Goal: Information Seeking & Learning: Check status

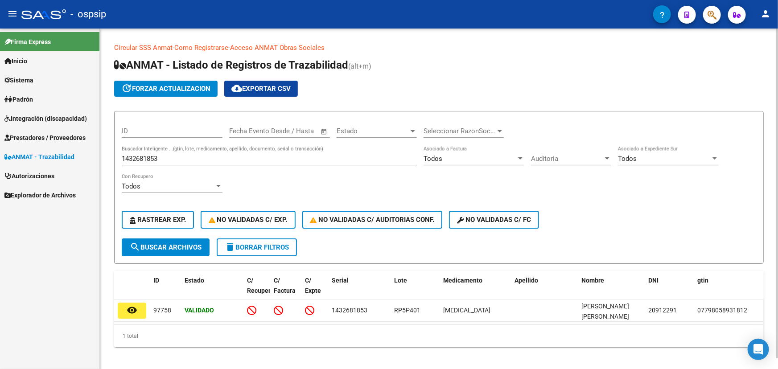
click at [149, 158] on input "1432681853" at bounding box center [269, 159] width 295 height 8
paste input "20000710592211"
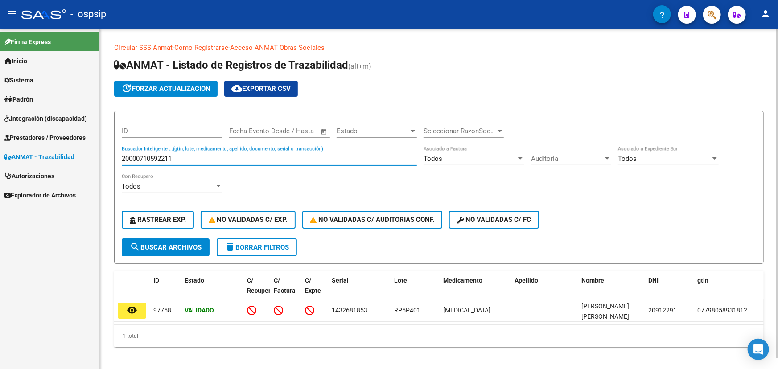
type input "20000710592211"
click at [184, 245] on span "search Buscar Archivos" at bounding box center [166, 248] width 72 height 8
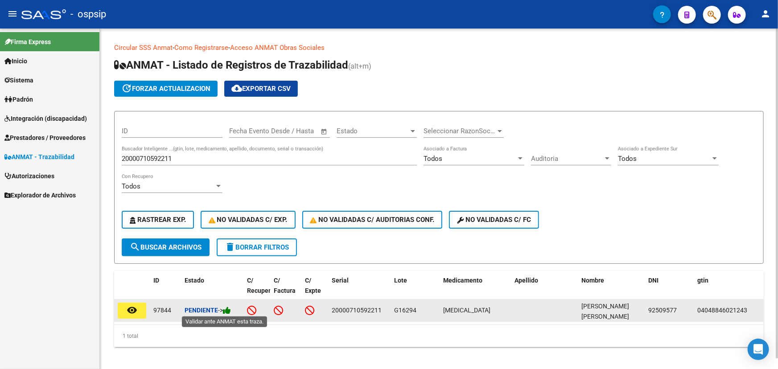
click at [230, 307] on icon at bounding box center [227, 310] width 8 height 8
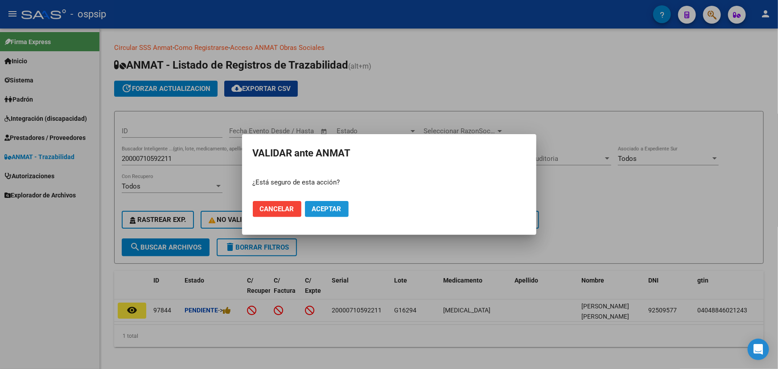
click at [335, 206] on span "Aceptar" at bounding box center [326, 209] width 29 height 8
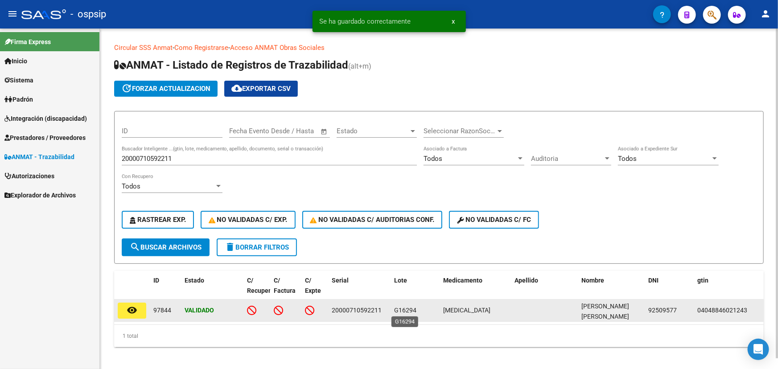
click at [399, 310] on span "G16294" at bounding box center [405, 310] width 22 height 7
copy span "G16294"
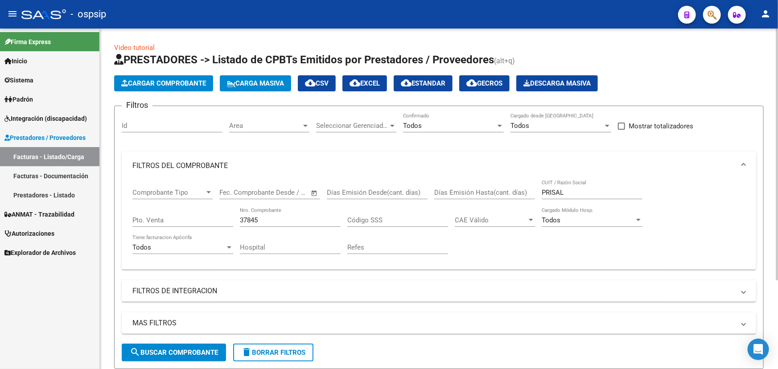
scroll to position [120, 0]
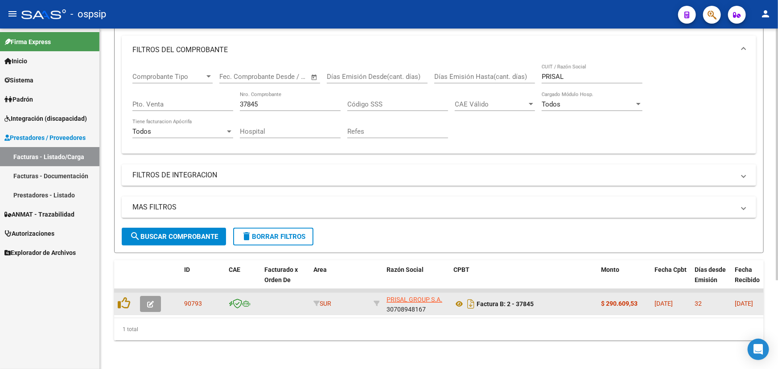
click at [152, 301] on icon "button" at bounding box center [150, 304] width 7 height 7
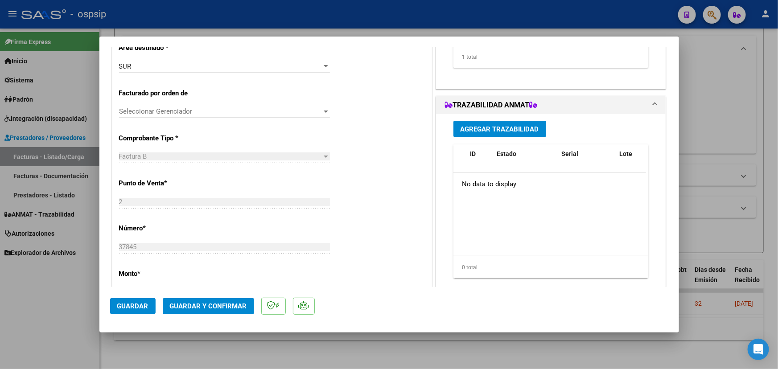
scroll to position [202, 0]
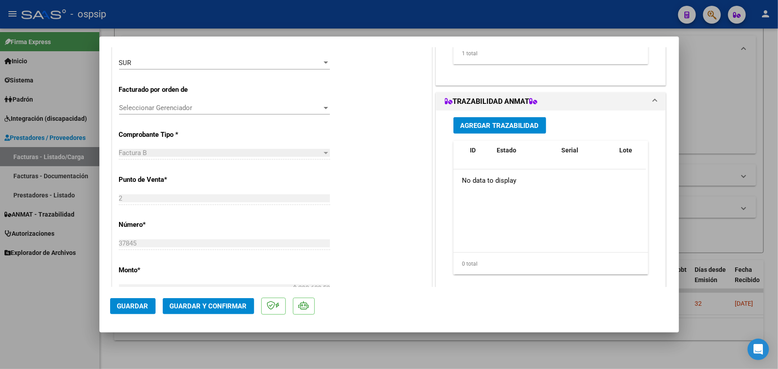
click at [509, 123] on span "Agregar Trazabilidad" at bounding box center [500, 126] width 78 height 8
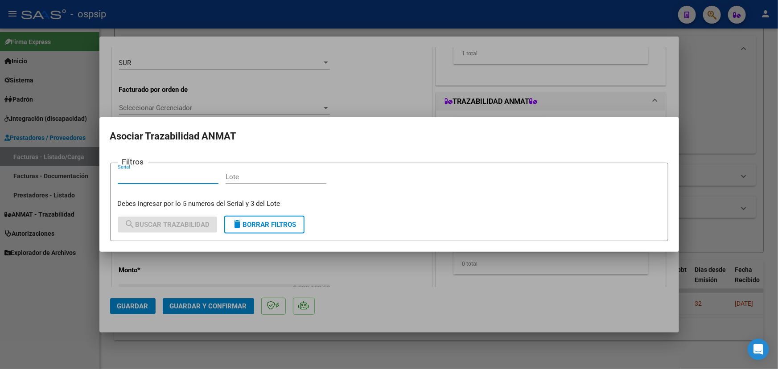
paste input "20000710592211"
type input "20000710592211"
paste input "G16294"
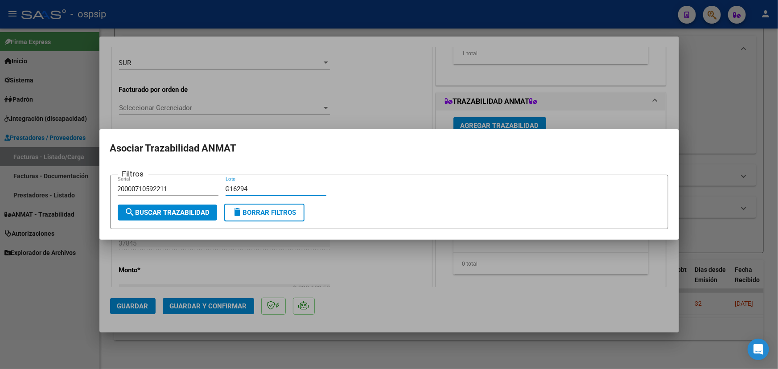
type input "G16294"
click at [170, 218] on button "search Buscar Trazabilidad" at bounding box center [167, 213] width 99 height 16
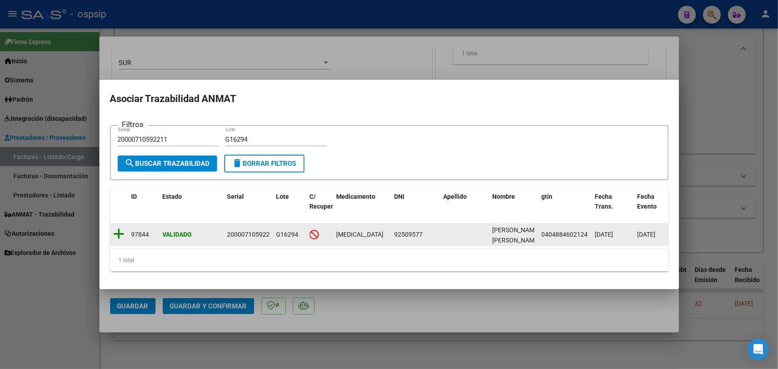
click at [121, 229] on icon at bounding box center [119, 234] width 11 height 12
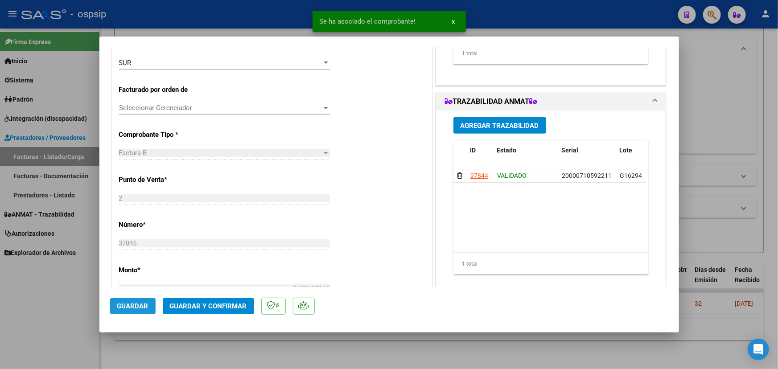
click at [136, 306] on span "Guardar" at bounding box center [132, 306] width 31 height 8
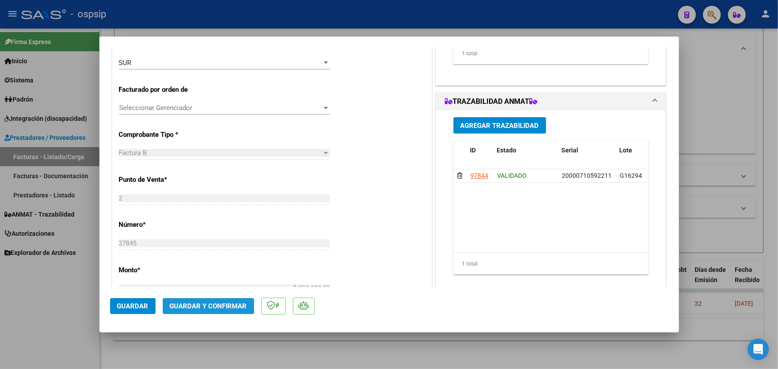
click at [214, 311] on button "Guardar y Confirmar" at bounding box center [208, 306] width 91 height 16
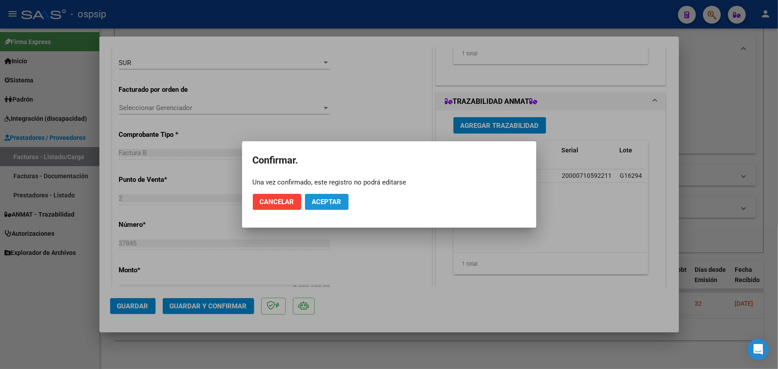
click at [341, 206] on button "Aceptar" at bounding box center [327, 202] width 44 height 16
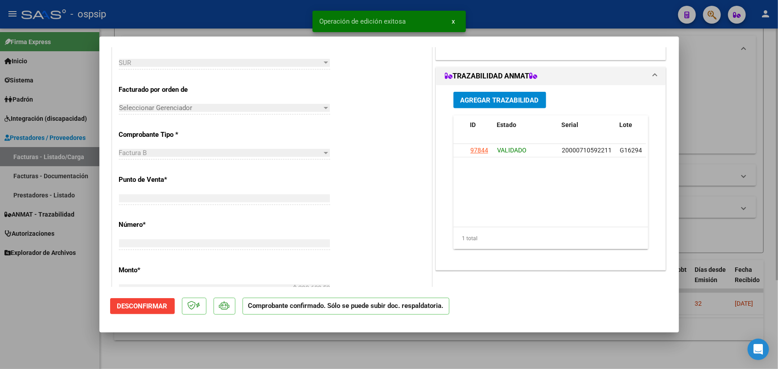
type input "$ 0,00"
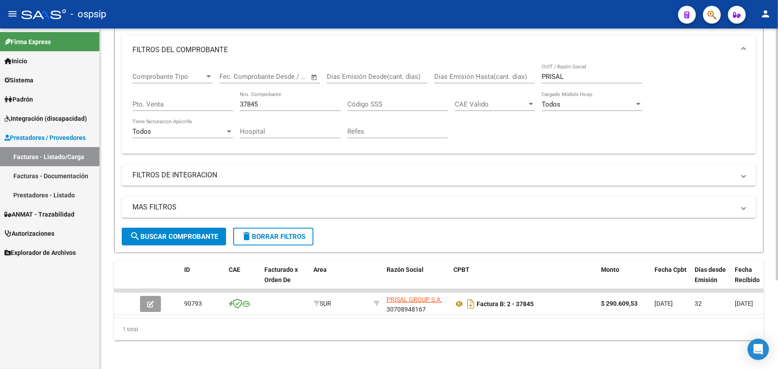
click at [270, 100] on input "37845" at bounding box center [290, 104] width 101 height 8
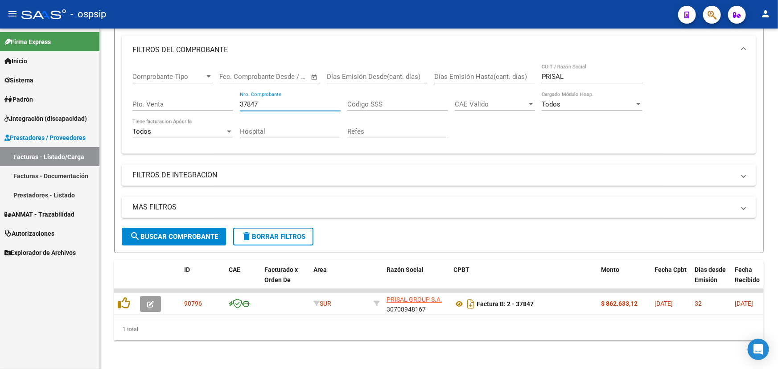
type input "37847"
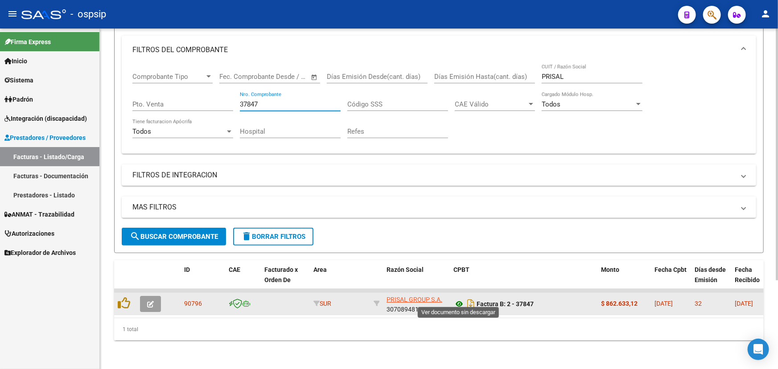
click at [459, 300] on icon at bounding box center [460, 304] width 12 height 11
click at [456, 299] on icon at bounding box center [460, 304] width 12 height 11
click at [156, 298] on button "button" at bounding box center [150, 304] width 21 height 16
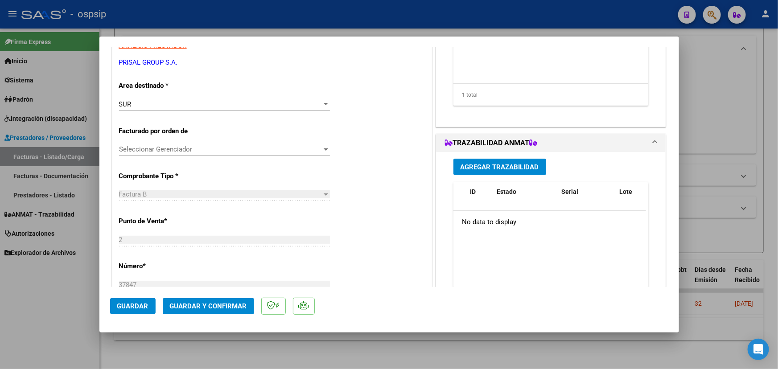
scroll to position [162, 0]
click at [512, 167] on span "Agregar Trazabilidad" at bounding box center [500, 166] width 78 height 8
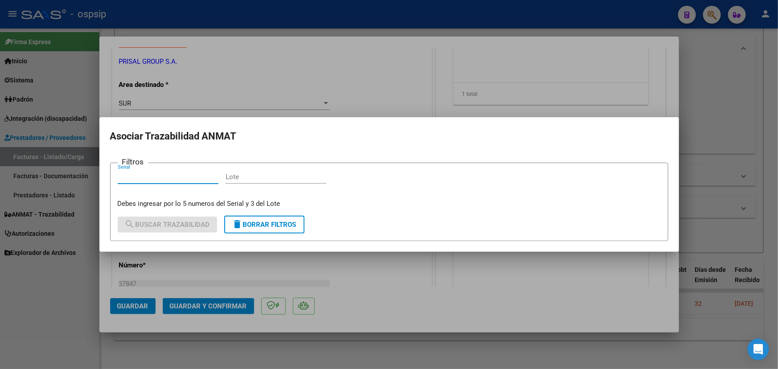
paste input "20000710879058"
type input "20000710879058"
click at [241, 175] on input "Lote" at bounding box center [276, 177] width 101 height 8
paste input "G16294"
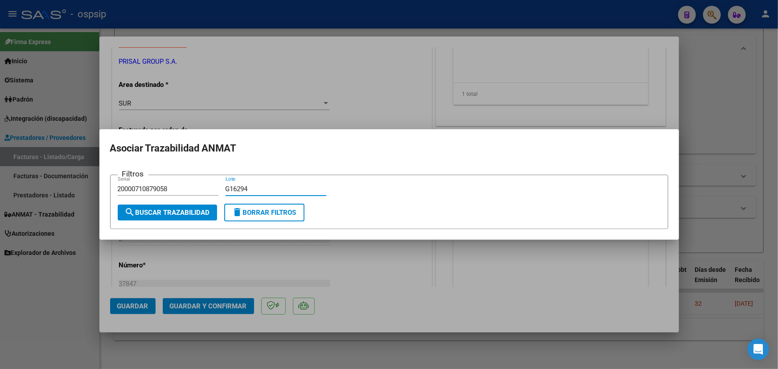
type input "G16294"
click at [206, 212] on span "search Buscar Trazabilidad" at bounding box center [167, 213] width 85 height 8
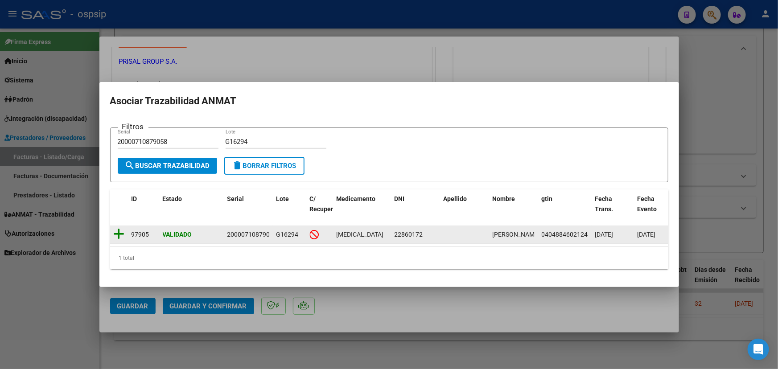
click at [115, 232] on icon at bounding box center [119, 234] width 11 height 12
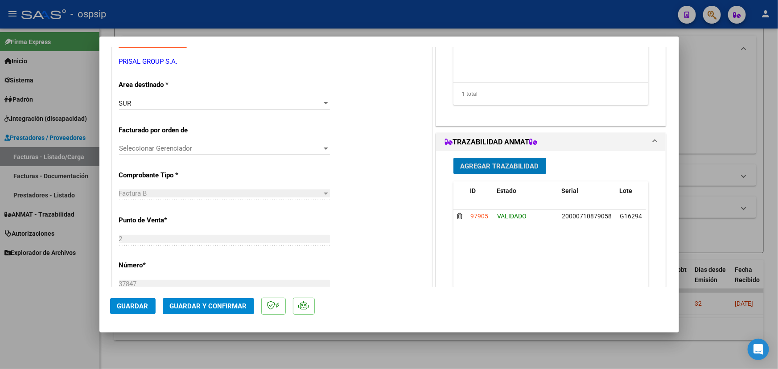
click at [508, 162] on span "Agregar Trazabilidad" at bounding box center [500, 166] width 78 height 8
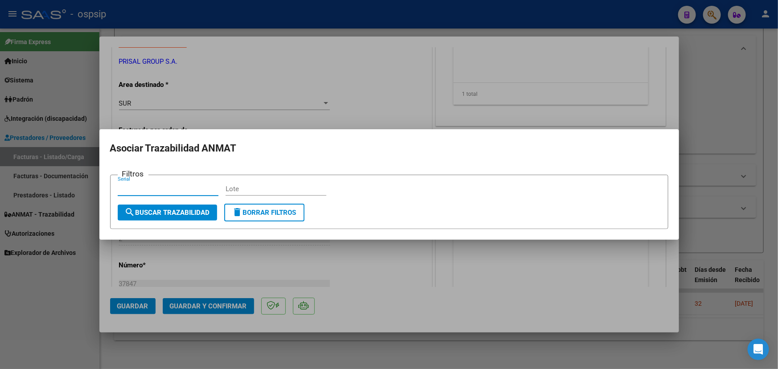
paste input "111754FGXRCPNK"
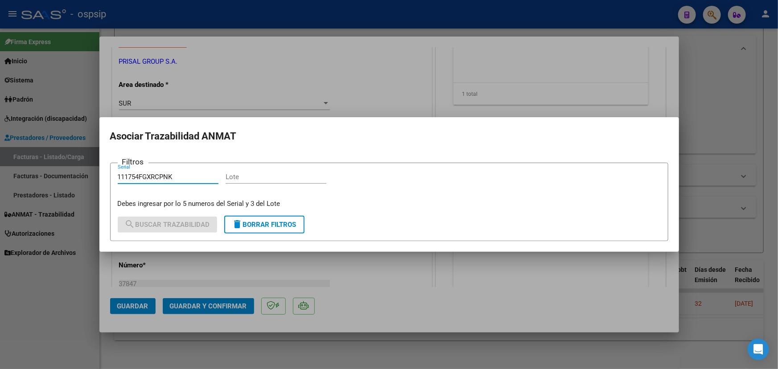
type input "111754FGXRCPNK"
paste input "5F0066A"
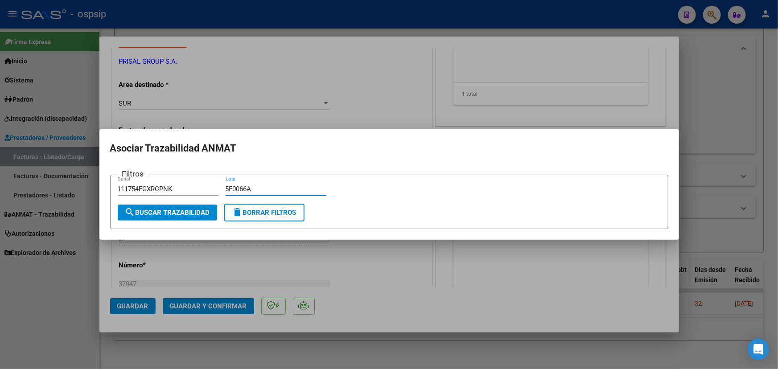
type input "5F0066A"
click at [184, 214] on span "search Buscar Trazabilidad" at bounding box center [167, 213] width 85 height 8
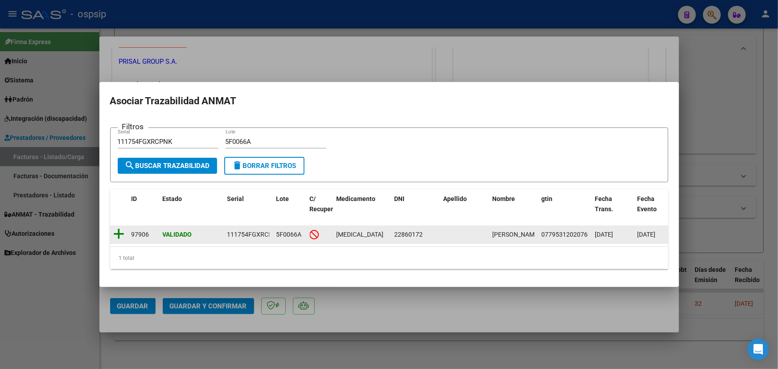
click at [119, 230] on icon at bounding box center [119, 234] width 11 height 12
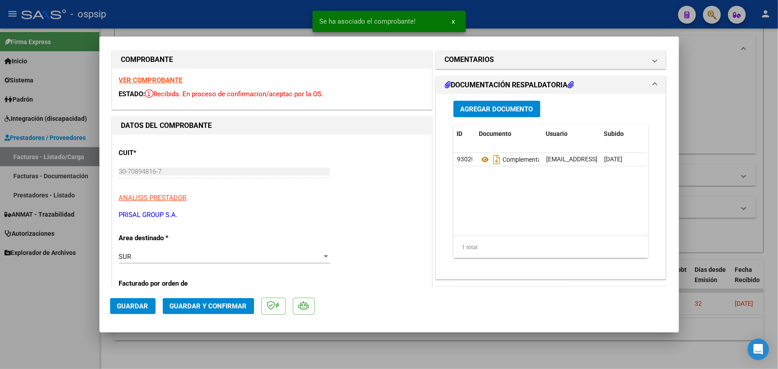
scroll to position [0, 0]
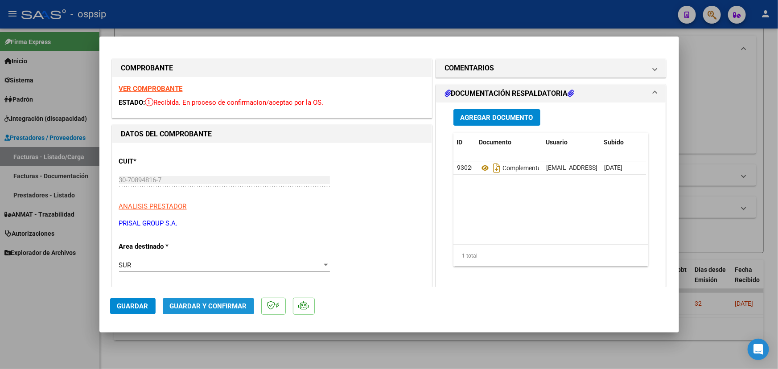
click at [205, 304] on span "Guardar y Confirmar" at bounding box center [208, 306] width 77 height 8
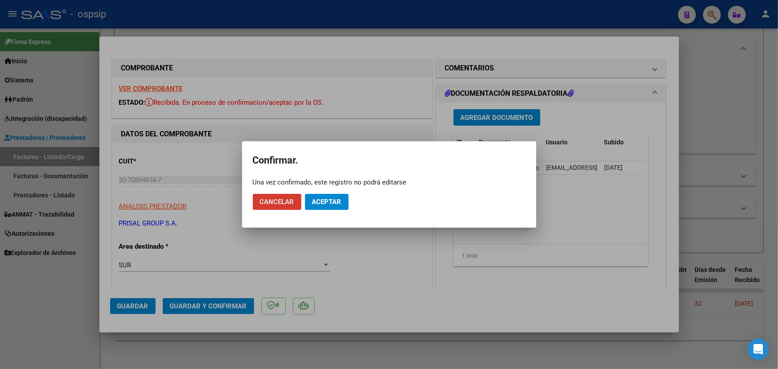
click at [334, 198] on span "Aceptar" at bounding box center [326, 202] width 29 height 8
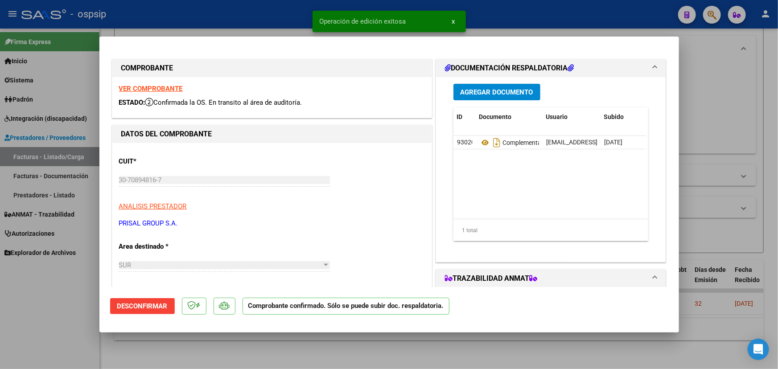
type input "$ 0,00"
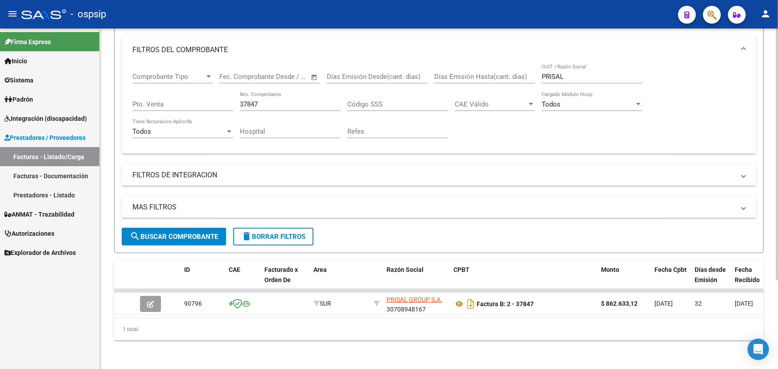
click at [262, 94] on div "37847 Nro. Comprobante" at bounding box center [290, 101] width 101 height 19
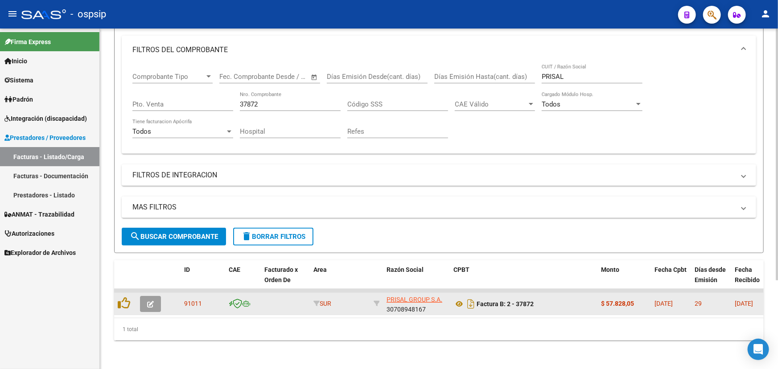
click at [451, 297] on datatable-body-cell "Factura B: 2 - 37872" at bounding box center [524, 304] width 148 height 22
click at [460, 299] on icon at bounding box center [460, 304] width 12 height 11
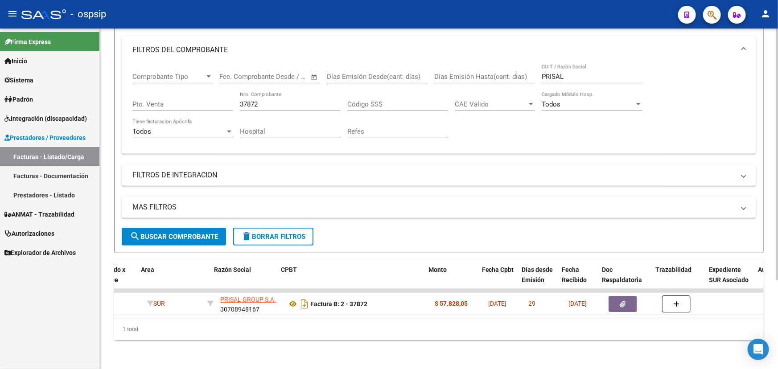
scroll to position [0, 174]
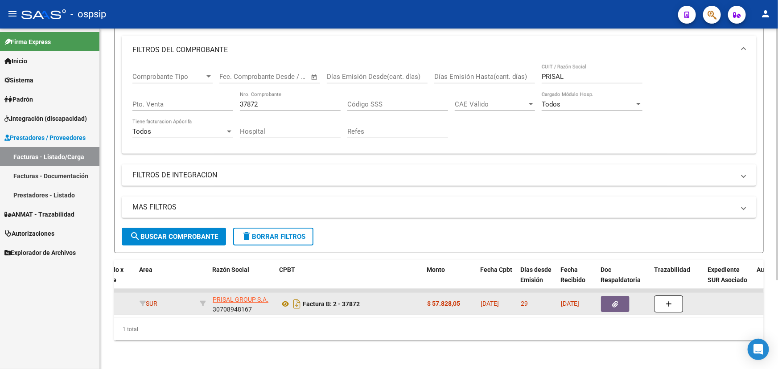
click at [626, 298] on button "button" at bounding box center [615, 304] width 29 height 16
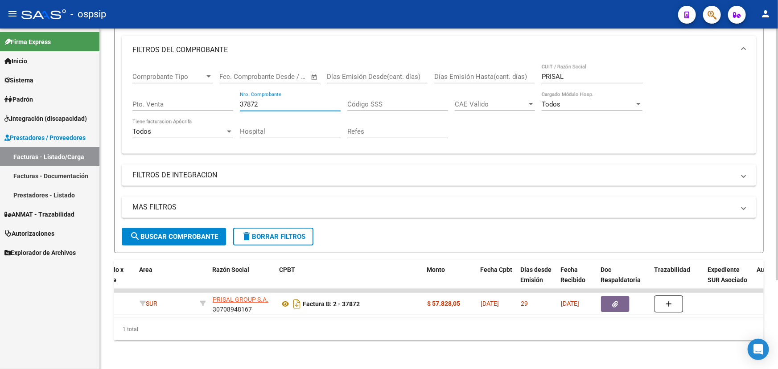
drag, startPoint x: 248, startPoint y: 96, endPoint x: 278, endPoint y: 96, distance: 29.9
click at [278, 100] on input "37872" at bounding box center [290, 104] width 101 height 8
drag, startPoint x: 314, startPoint y: 318, endPoint x: 226, endPoint y: 319, distance: 87.9
click at [226, 319] on div "1 total" at bounding box center [439, 329] width 650 height 22
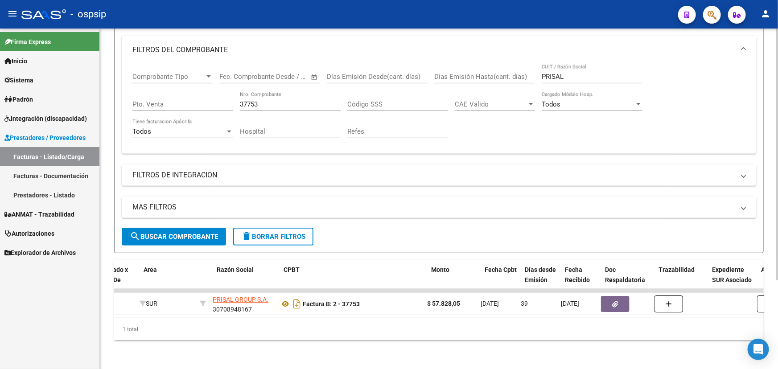
scroll to position [0, 0]
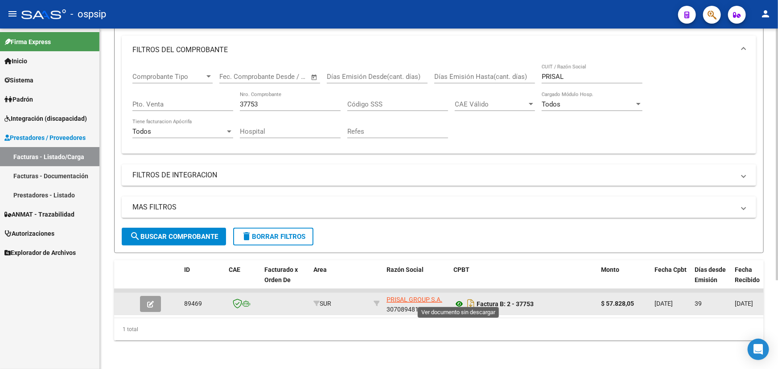
click at [455, 299] on icon at bounding box center [460, 304] width 12 height 11
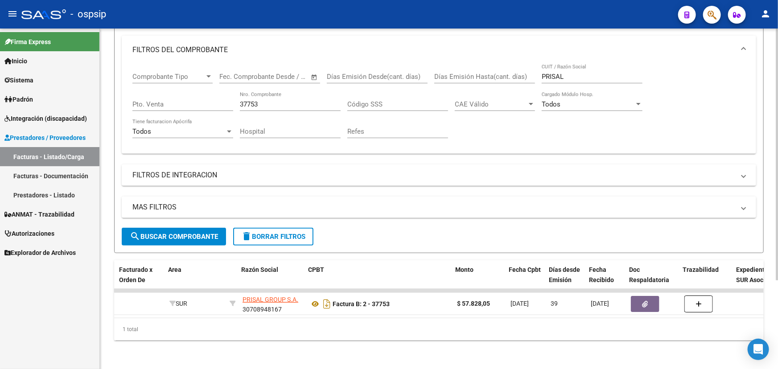
scroll to position [0, 152]
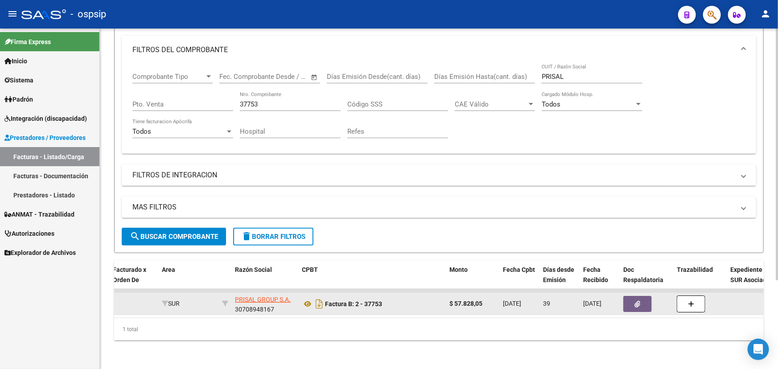
click at [636, 301] on icon "button" at bounding box center [638, 304] width 6 height 7
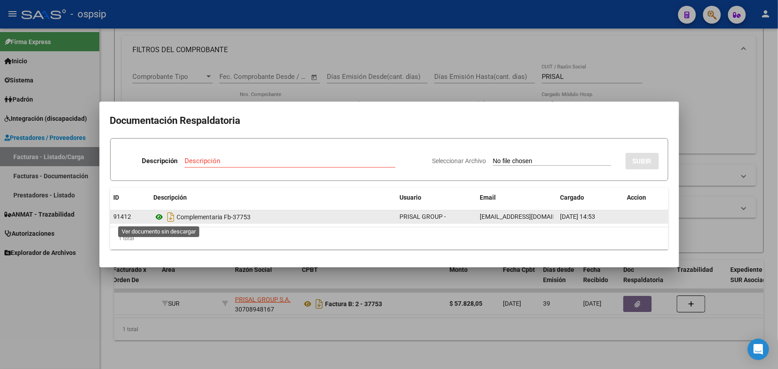
click at [156, 214] on icon at bounding box center [160, 217] width 12 height 11
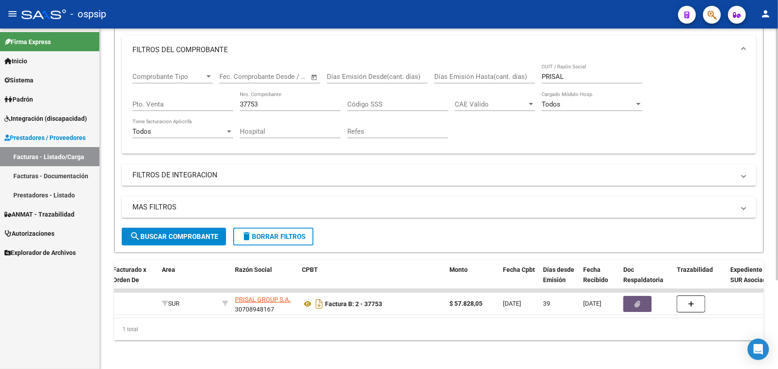
click at [256, 100] on input "37753" at bounding box center [290, 104] width 101 height 8
click at [254, 100] on input "37753" at bounding box center [290, 104] width 101 height 8
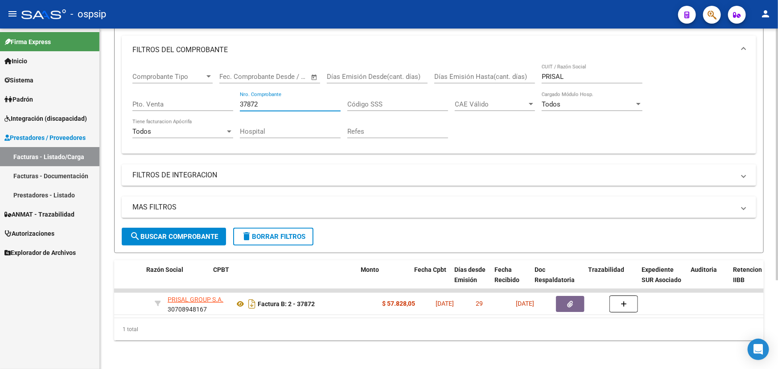
scroll to position [0, 254]
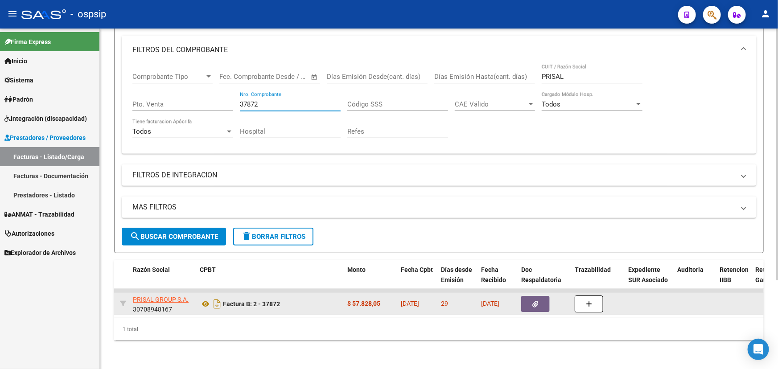
type input "37872"
click at [536, 300] on span "button" at bounding box center [536, 304] width 6 height 8
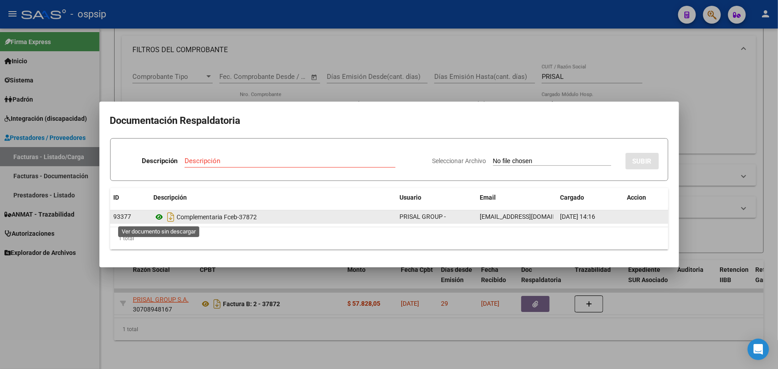
click at [160, 215] on icon at bounding box center [160, 217] width 12 height 11
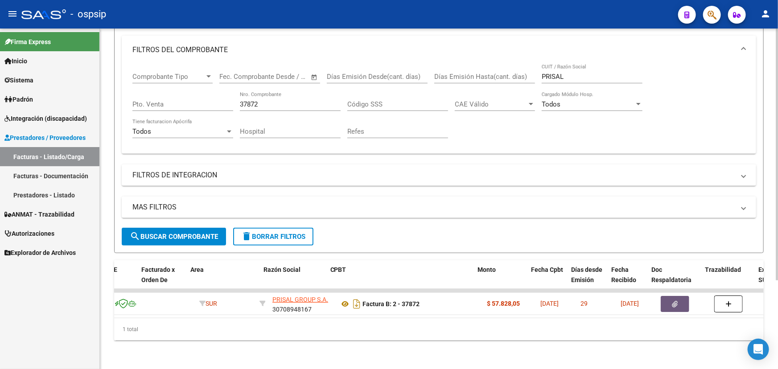
scroll to position [0, 185]
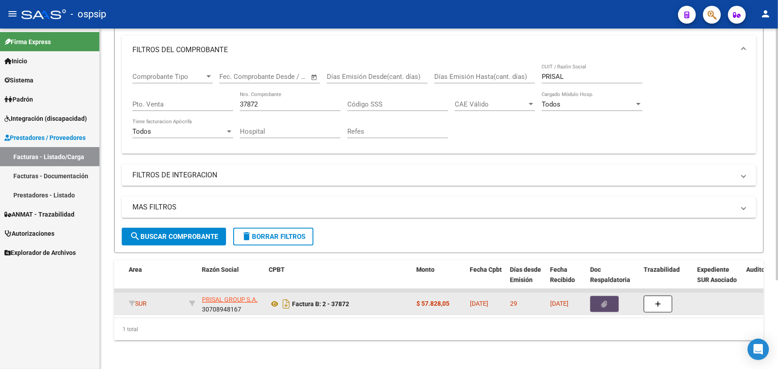
click at [609, 296] on button "button" at bounding box center [604, 304] width 29 height 16
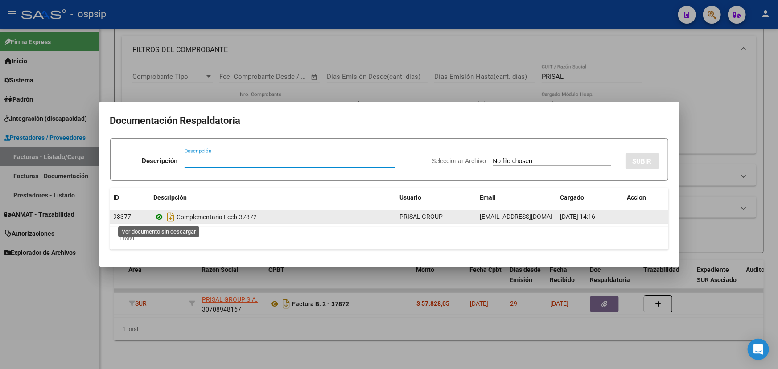
click at [156, 221] on icon at bounding box center [160, 217] width 12 height 11
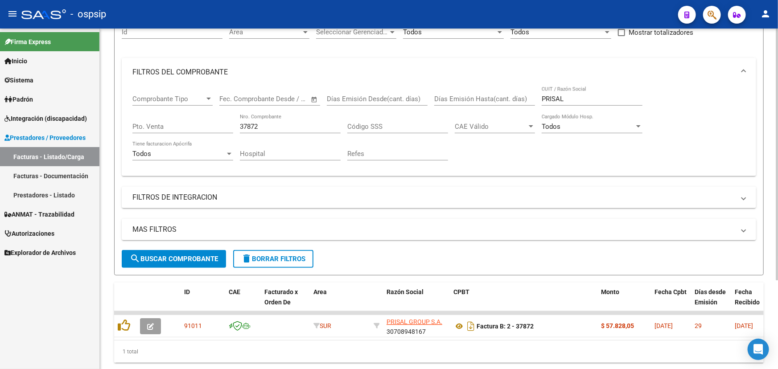
scroll to position [80, 0]
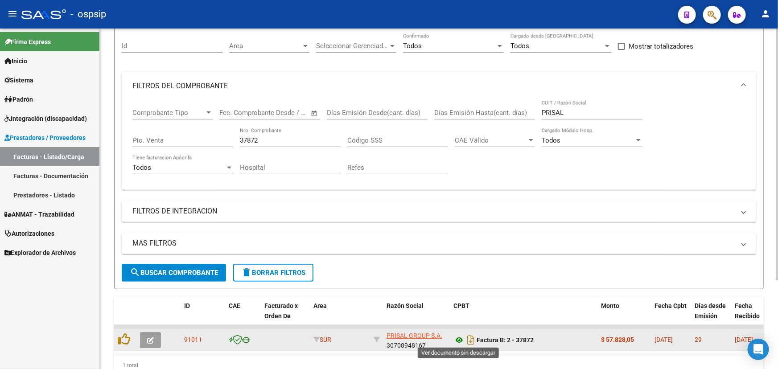
click at [457, 338] on icon at bounding box center [460, 340] width 12 height 11
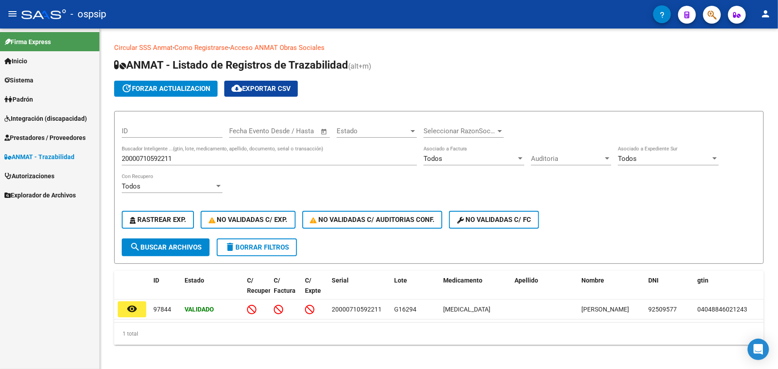
click at [139, 159] on input "20000710592211" at bounding box center [269, 159] width 295 height 8
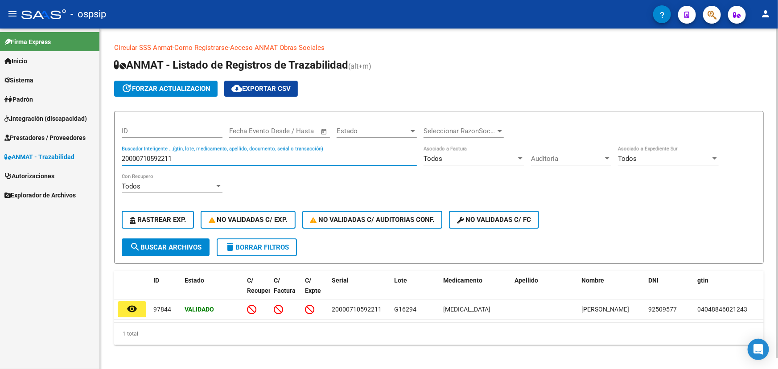
paste input "879058"
click at [181, 248] on span "search Buscar Archivos" at bounding box center [166, 248] width 72 height 8
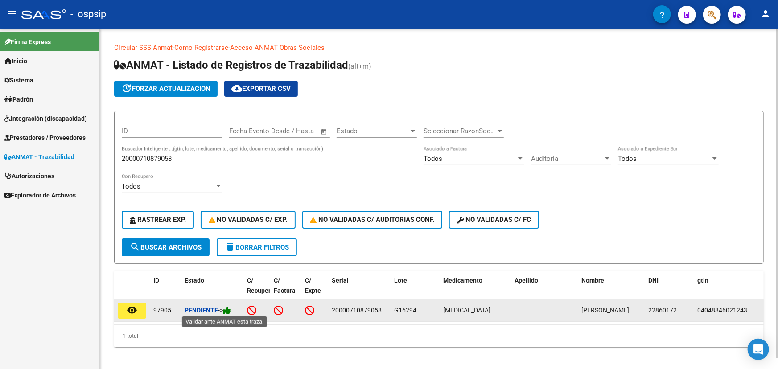
click at [231, 311] on icon at bounding box center [227, 310] width 8 height 8
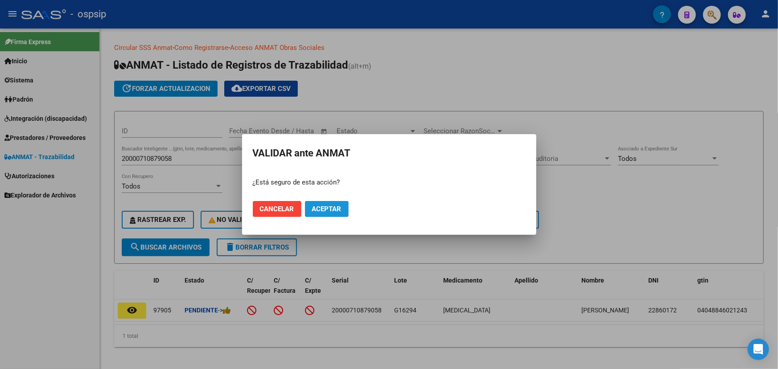
click at [332, 206] on span "Aceptar" at bounding box center [326, 209] width 29 height 8
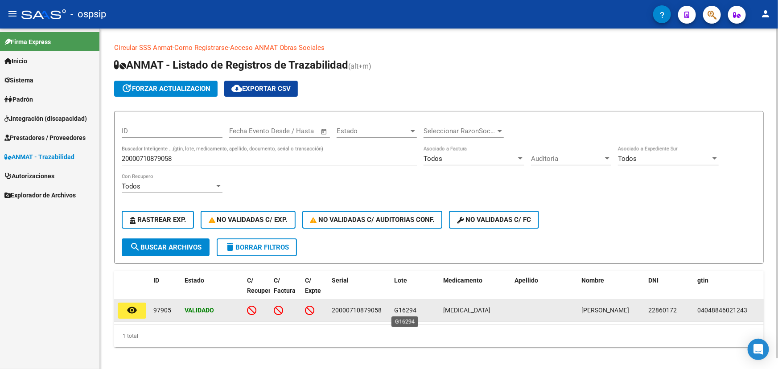
click at [405, 310] on span "G16294" at bounding box center [405, 310] width 22 height 7
copy span "G16294"
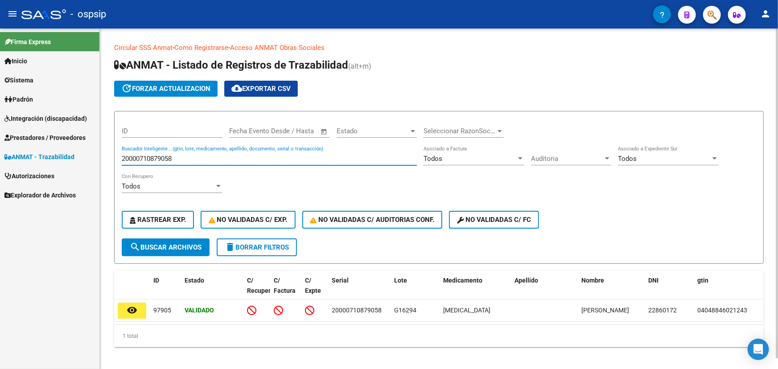
click at [163, 159] on input "20000710879058" at bounding box center [269, 159] width 295 height 8
paste input "111754FGXRCPNK"
type input "111754FGXRCPNK"
click at [153, 244] on span "search Buscar Archivos" at bounding box center [166, 248] width 72 height 8
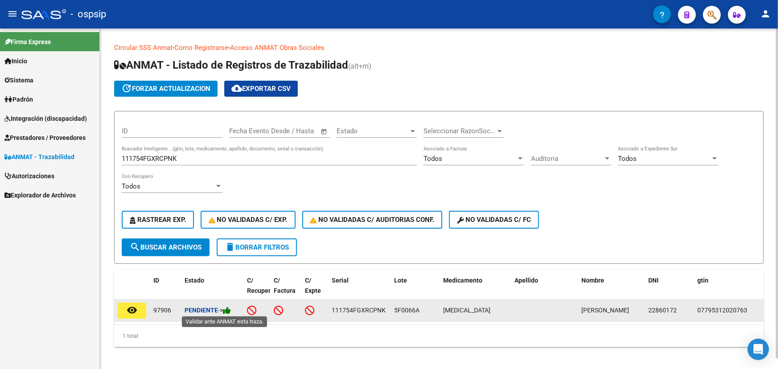
click at [231, 310] on icon at bounding box center [227, 310] width 8 height 8
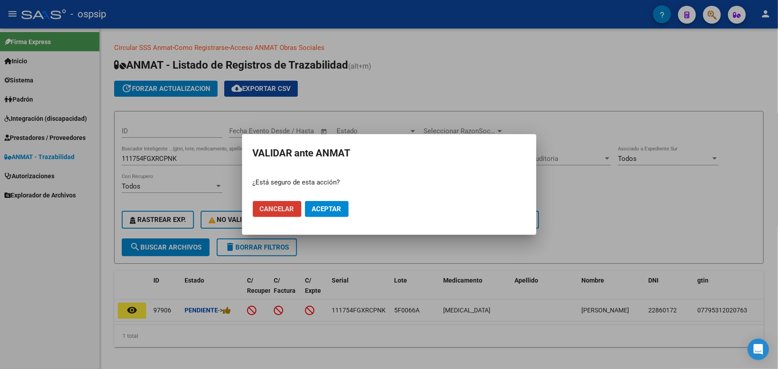
click at [329, 213] on span "Aceptar" at bounding box center [326, 209] width 29 height 8
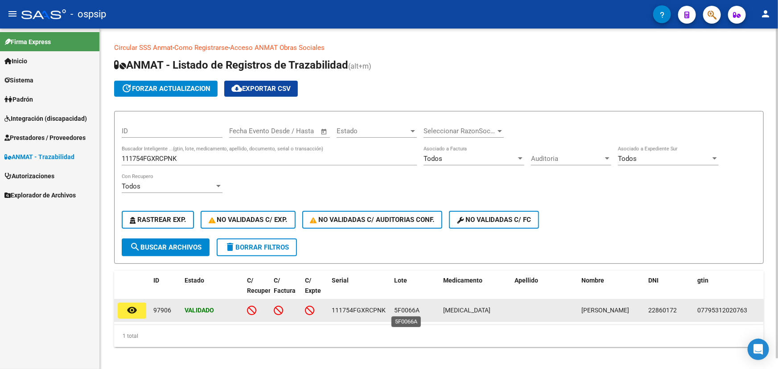
click at [406, 308] on span "5F0066A" at bounding box center [406, 310] width 25 height 7
copy span "5F0066A"
